Goal: Task Accomplishment & Management: Manage account settings

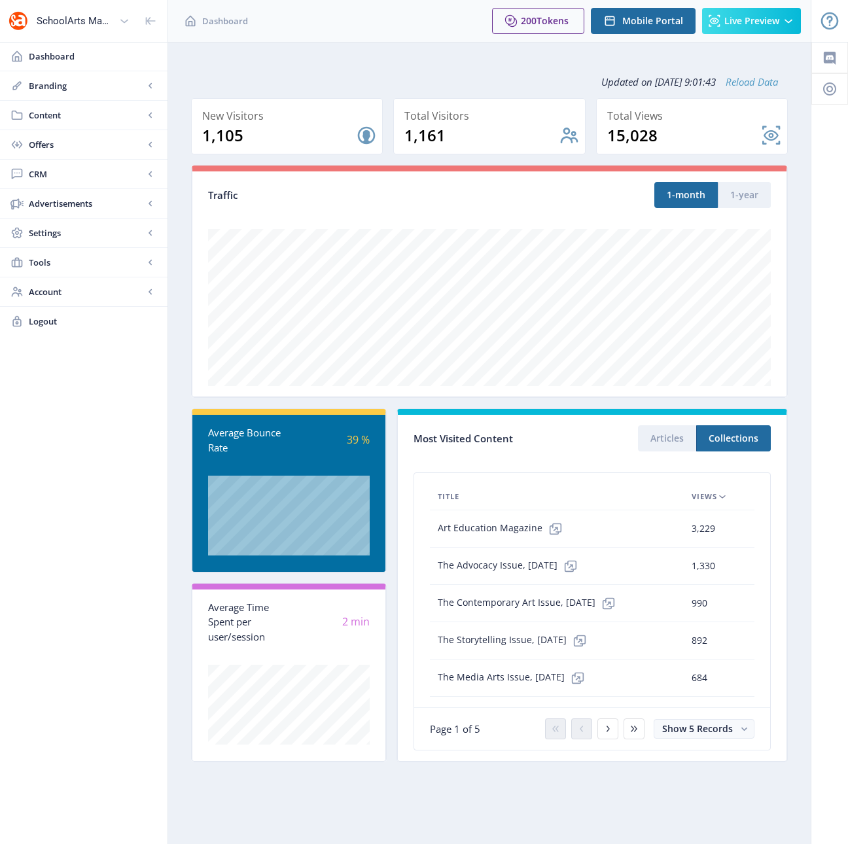
click at [745, 84] on link "Reload Data" at bounding box center [747, 81] width 62 height 13
click at [57, 90] on span "Branding" at bounding box center [86, 85] width 115 height 13
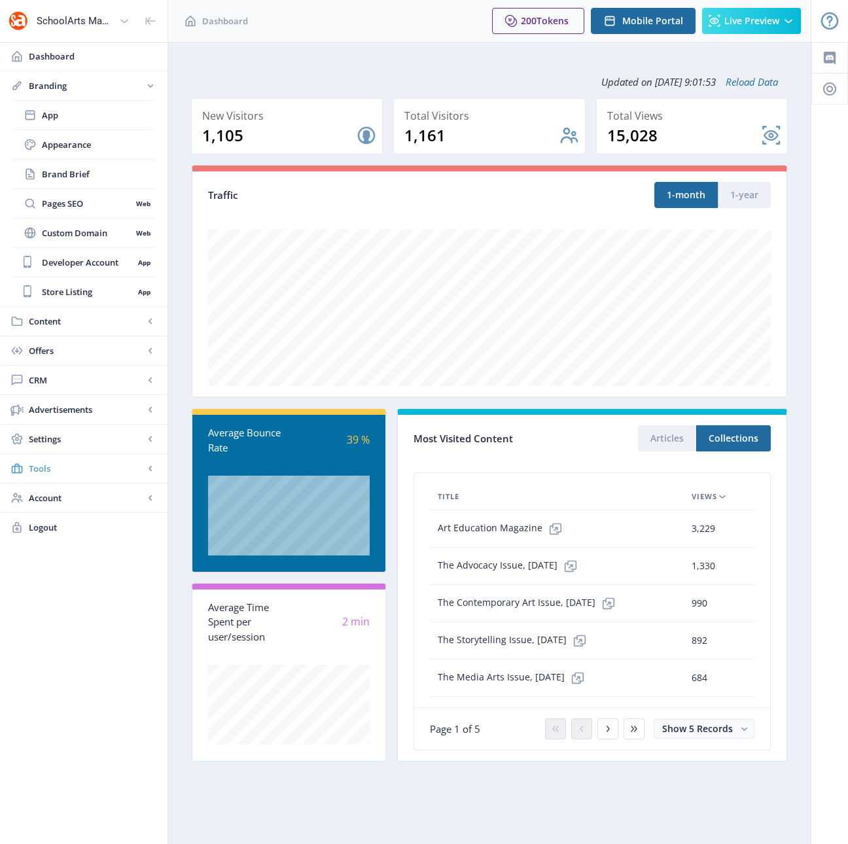
click at [80, 470] on span "Tools" at bounding box center [86, 468] width 115 height 13
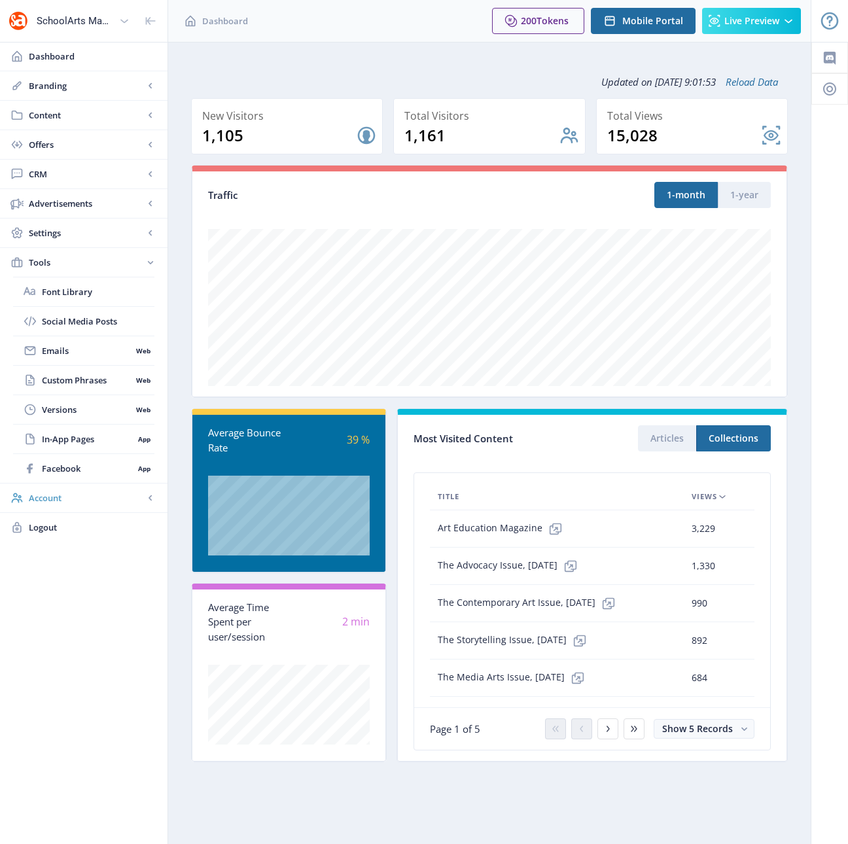
click at [83, 497] on span "Account" at bounding box center [86, 497] width 115 height 13
click at [86, 233] on span "Settings" at bounding box center [86, 232] width 115 height 13
click at [79, 384] on span "SEO" at bounding box center [87, 380] width 90 height 13
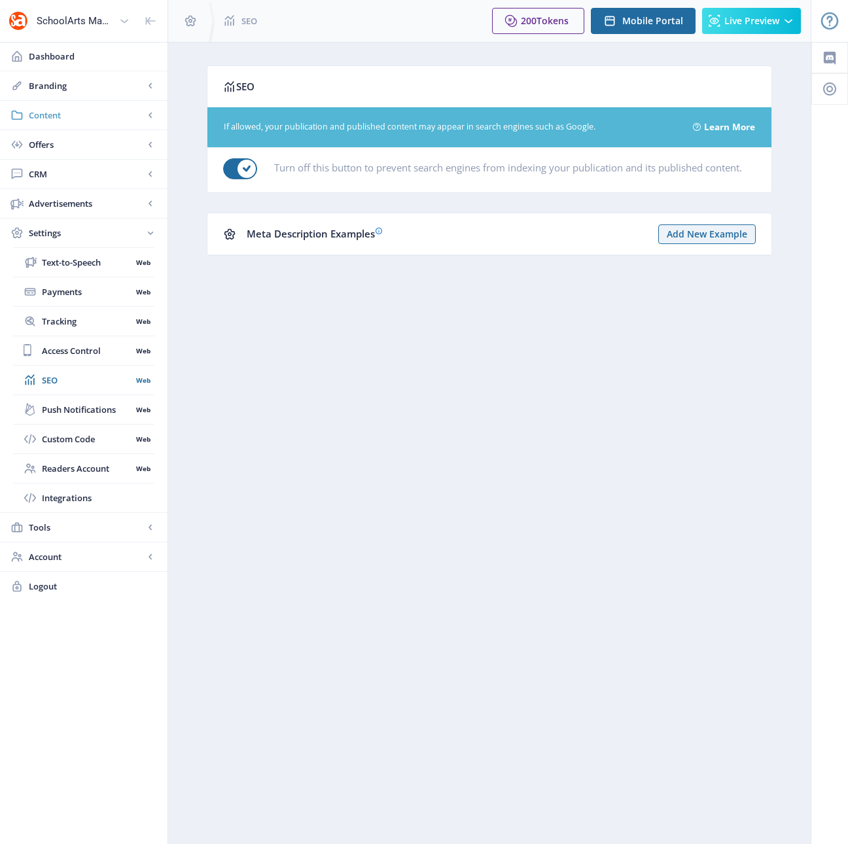
click at [75, 117] on span "Content" at bounding box center [86, 115] width 115 height 13
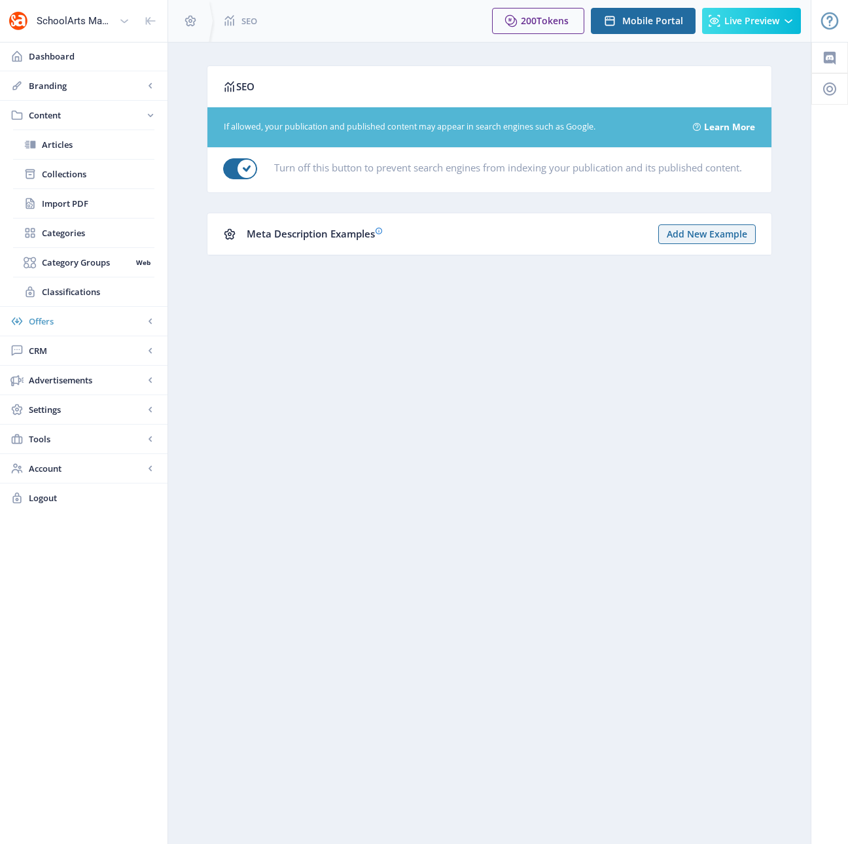
click at [79, 323] on span "Offers" at bounding box center [86, 321] width 115 height 13
click at [65, 234] on span "Coupons" at bounding box center [98, 232] width 113 height 13
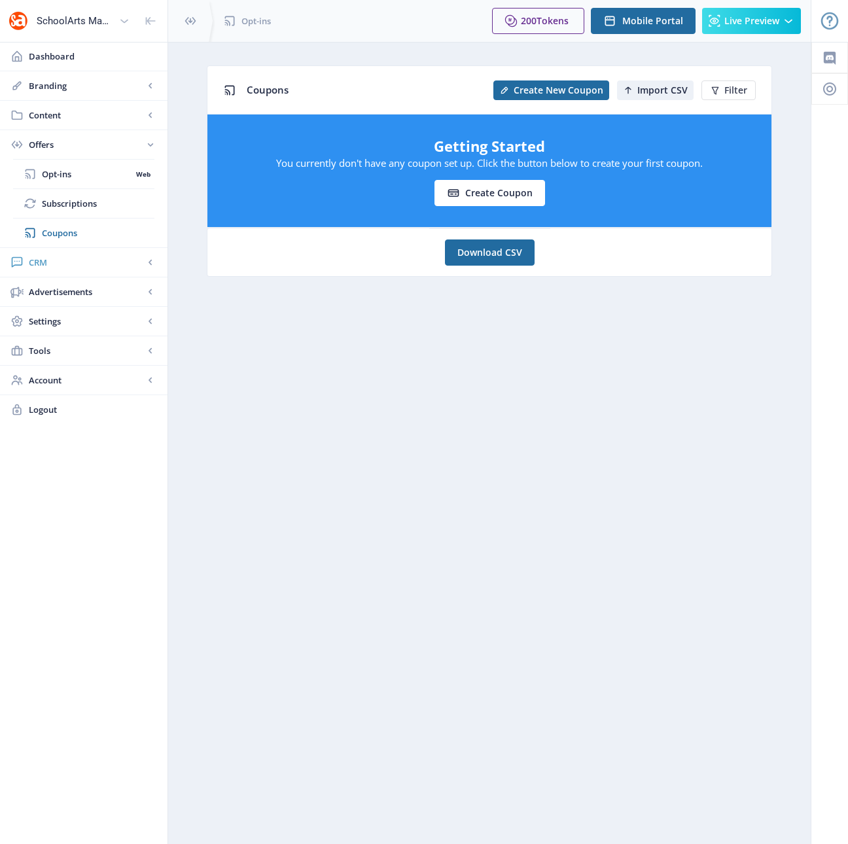
click at [59, 265] on span "CRM" at bounding box center [86, 262] width 115 height 13
click at [60, 264] on span "Advanced Analytics" at bounding box center [98, 262] width 113 height 13
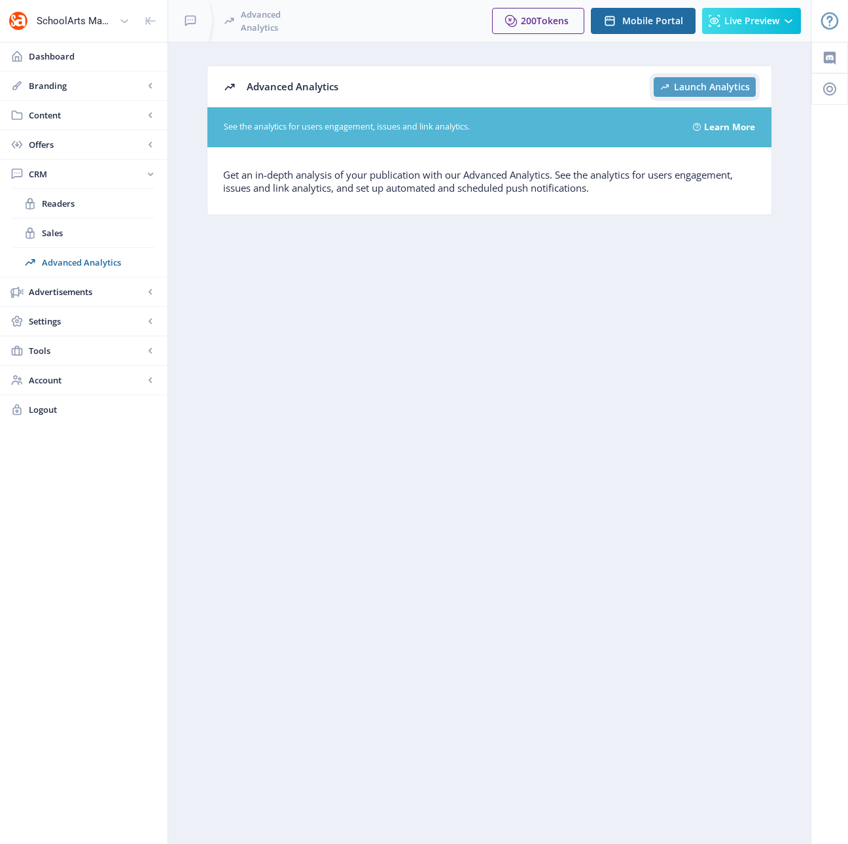
click at [699, 88] on span "Launch Analytics" at bounding box center [712, 87] width 76 height 10
click at [63, 61] on span "Dashboard" at bounding box center [93, 56] width 128 height 13
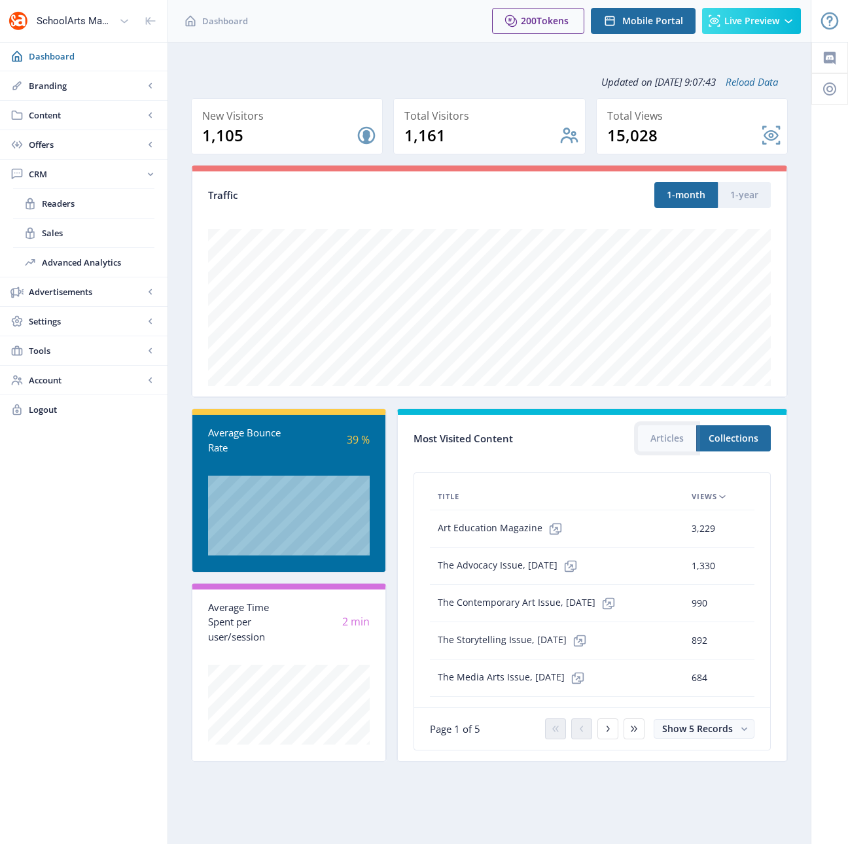
click at [680, 440] on button "Articles" at bounding box center [667, 438] width 58 height 26
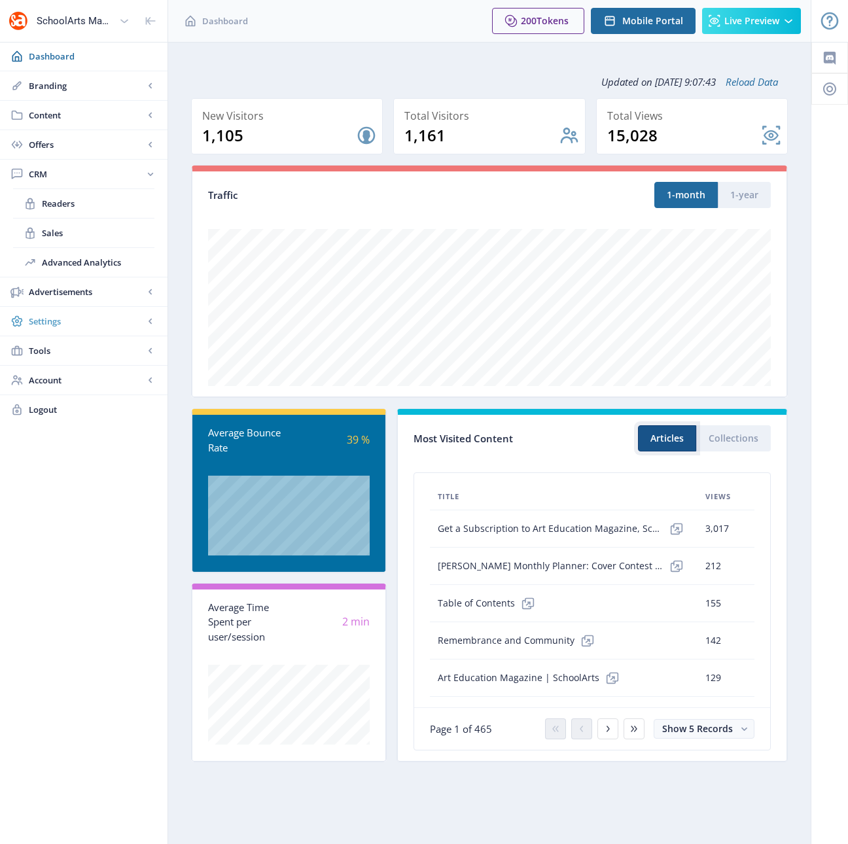
type button "articles"
click at [64, 200] on span "Readers" at bounding box center [98, 203] width 113 height 13
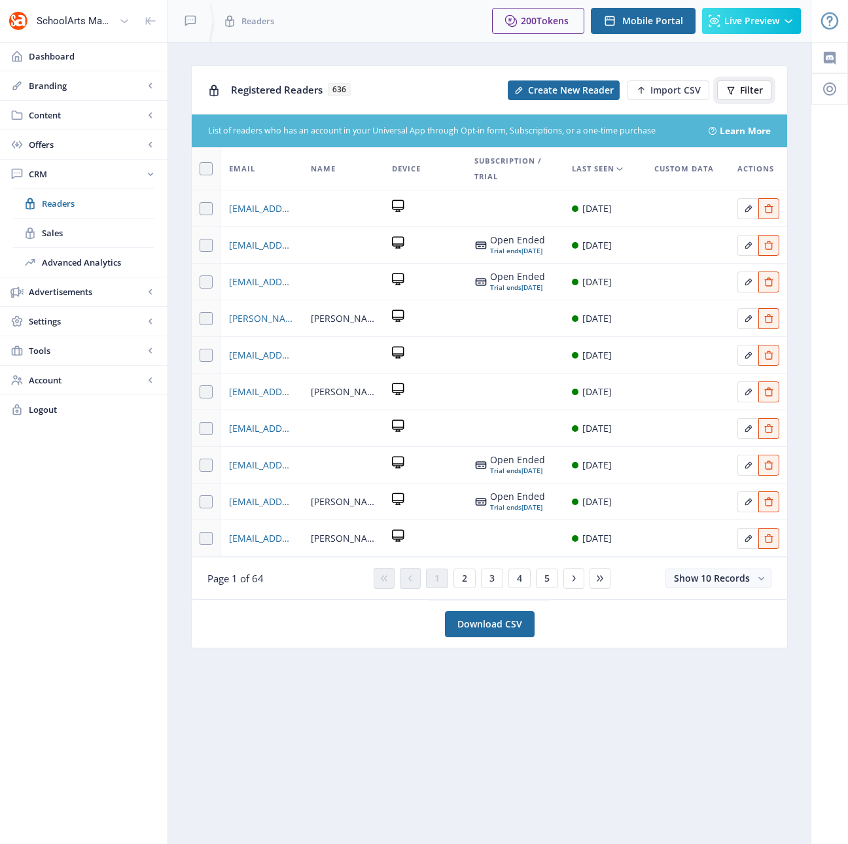
click at [751, 87] on span "Filter" at bounding box center [751, 90] width 23 height 10
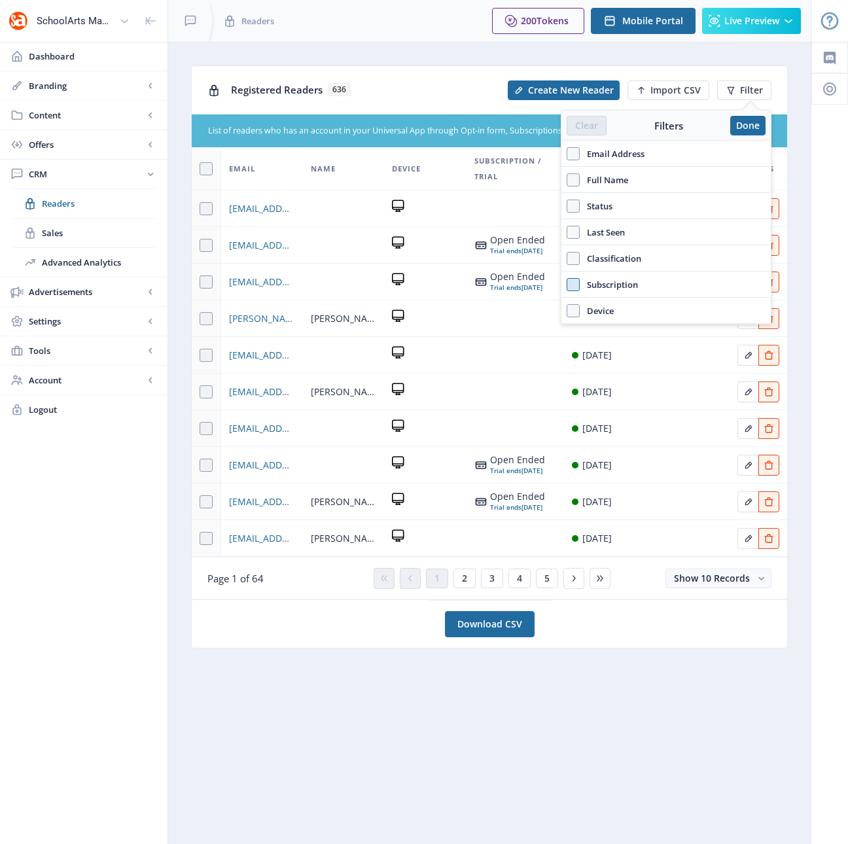
click at [574, 285] on span at bounding box center [573, 284] width 13 height 13
click at [567, 285] on input "Subscription" at bounding box center [567, 284] width 1 height 1
checkbox input "true"
click at [630, 311] on span "Choose Value" at bounding box center [605, 312] width 61 height 13
click at [648, 358] on span "Monthly Subscription" at bounding box center [618, 364] width 87 height 16
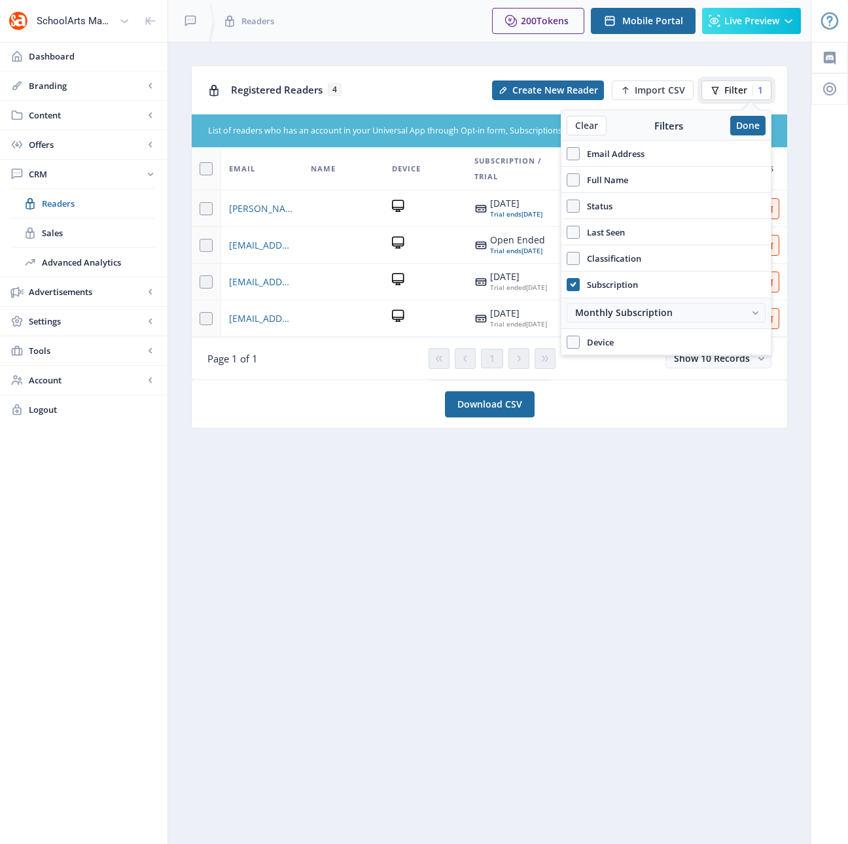
click at [757, 88] on div "1" at bounding box center [757, 90] width 10 height 10
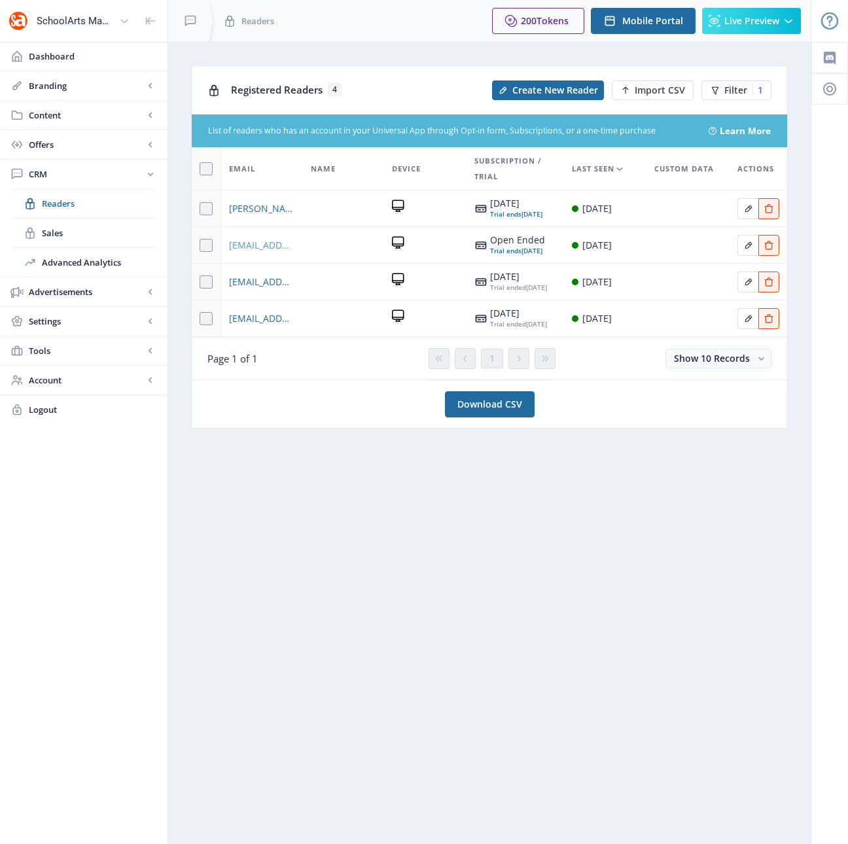
click at [251, 253] on span "[EMAIL_ADDRESS][DOMAIN_NAME]" at bounding box center [262, 246] width 66 height 16
